Goal: Find specific page/section: Find specific page/section

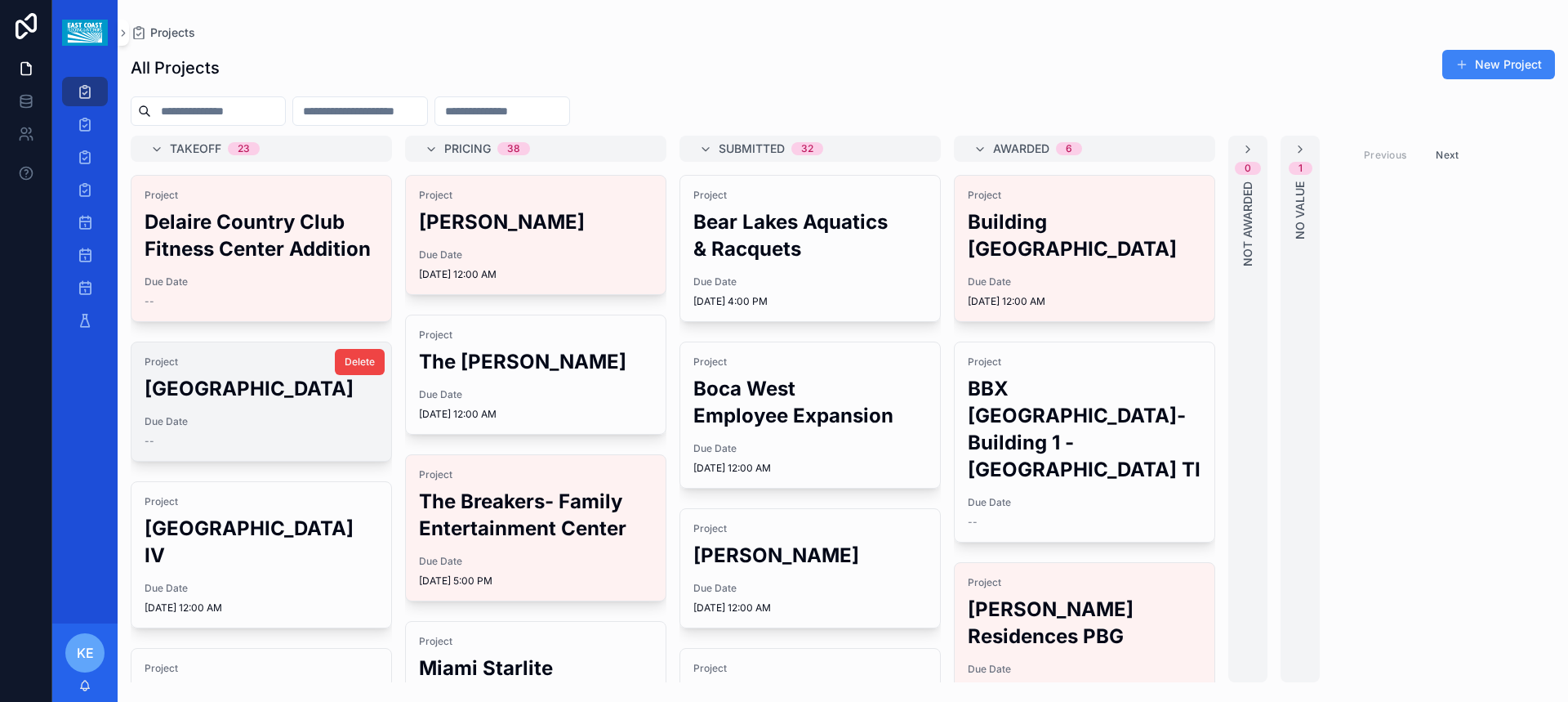
scroll to position [81, 0]
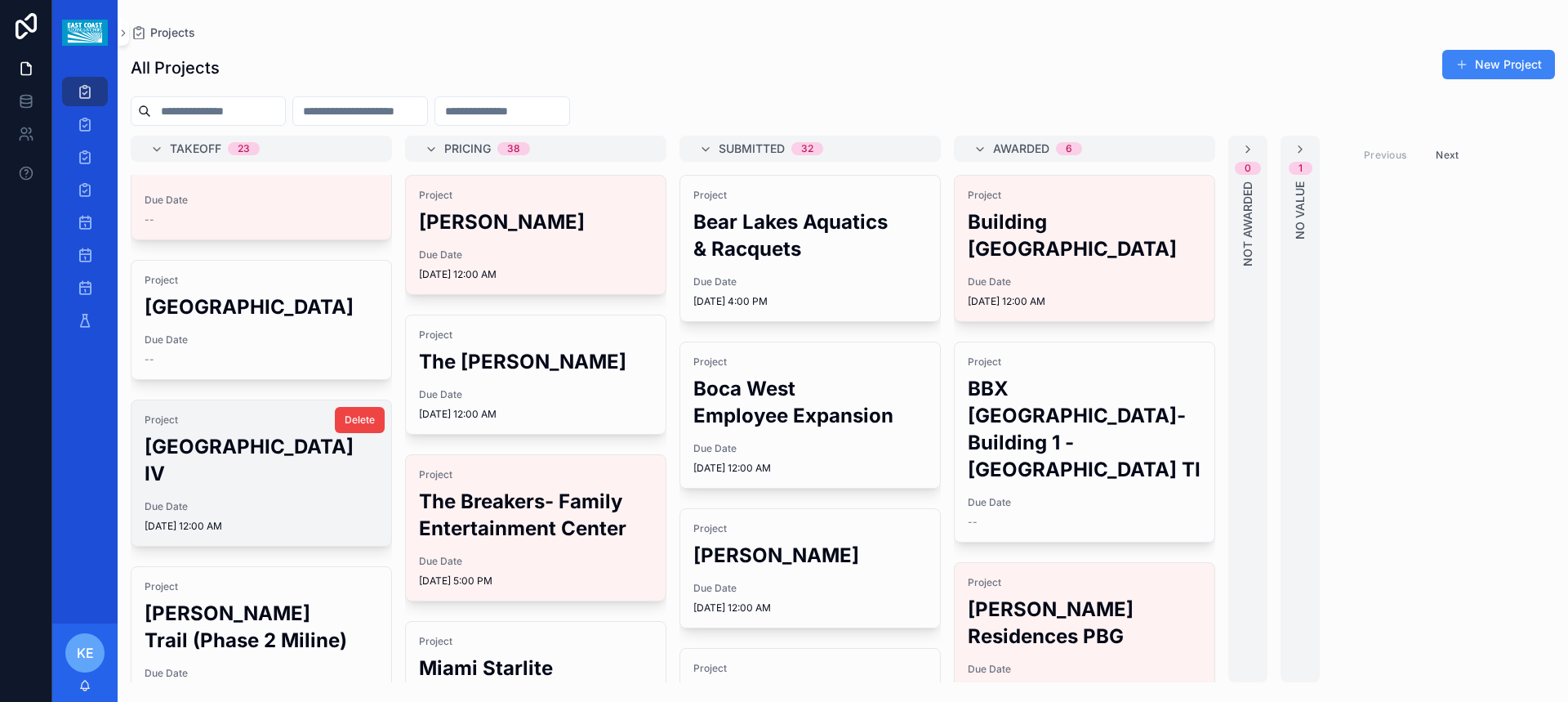
click at [216, 487] on h2 "[GEOGRAPHIC_DATA] IV" at bounding box center [261, 459] width 233 height 54
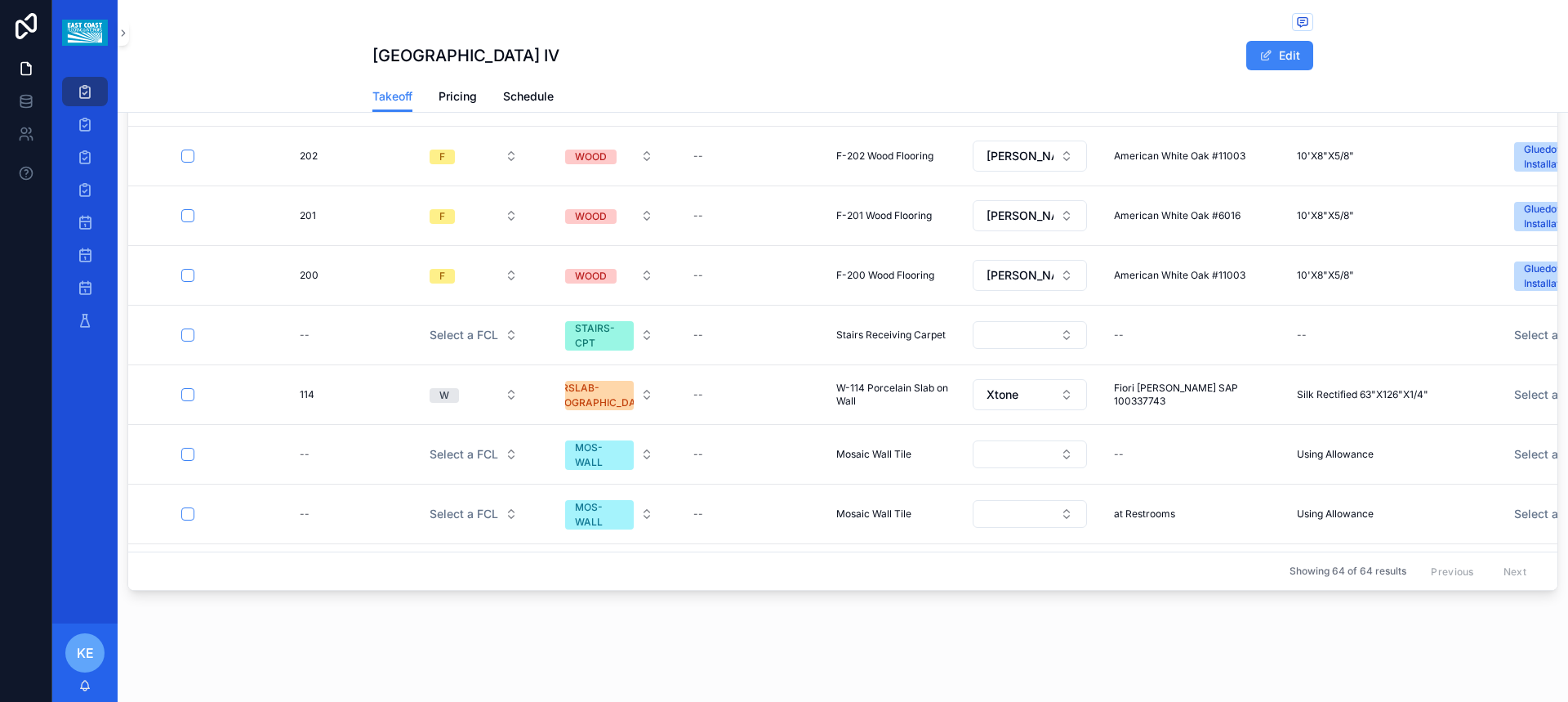
scroll to position [1715, 0]
